Goal: Transaction & Acquisition: Purchase product/service

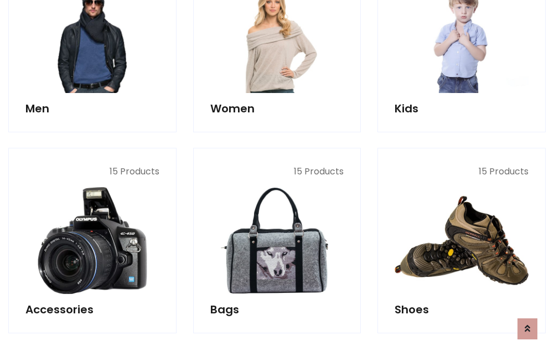
scroll to position [370, 0]
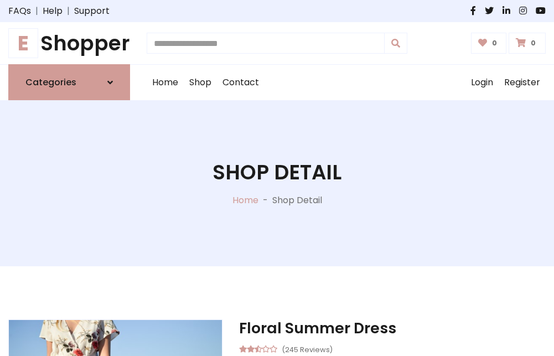
click at [69, 43] on h1 "E Shopper" at bounding box center [69, 43] width 122 height 24
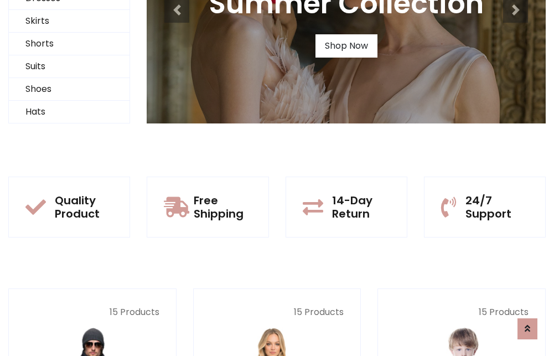
scroll to position [107, 0]
